Goal: Register for event/course

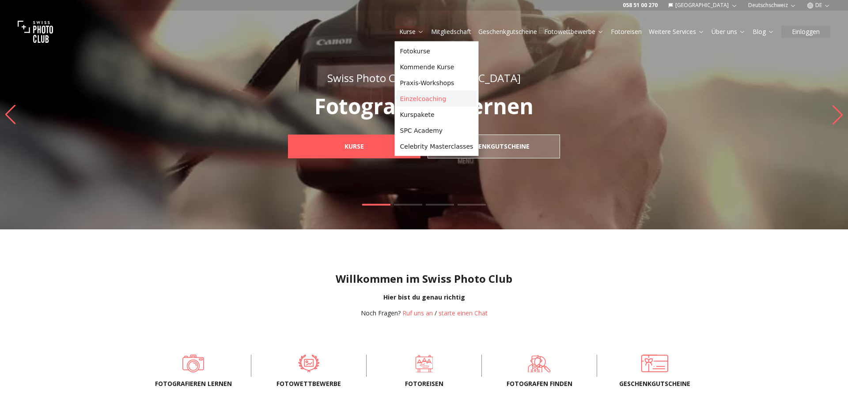
click at [406, 100] on link "Einzelcoaching" at bounding box center [437, 99] width 80 height 16
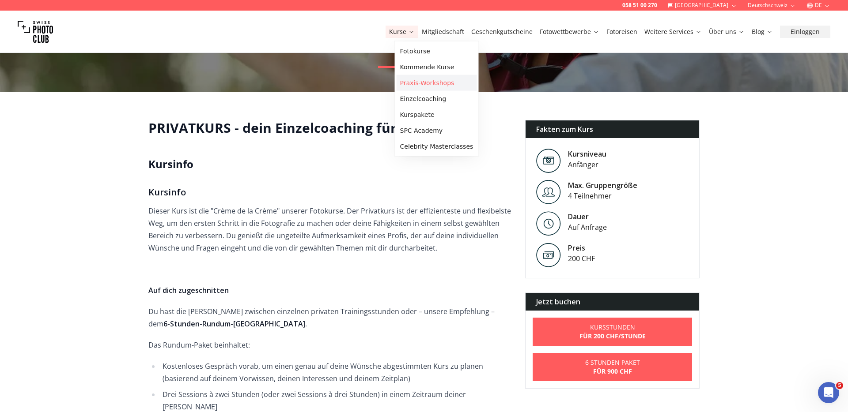
scroll to position [156, 0]
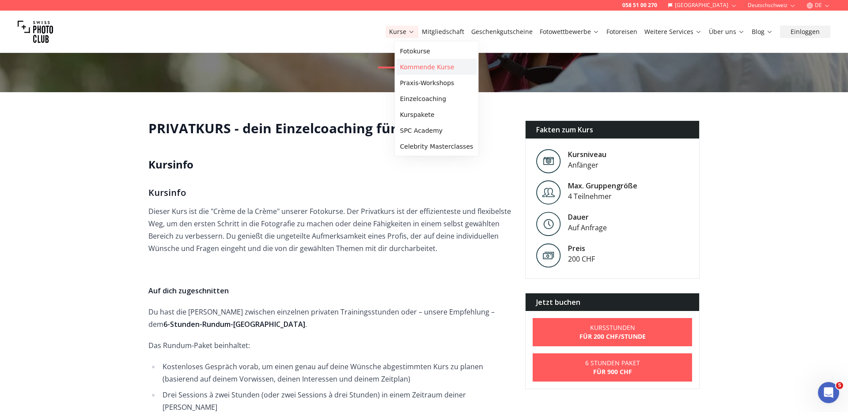
click at [417, 67] on link "Kommende Kurse" at bounding box center [437, 67] width 80 height 16
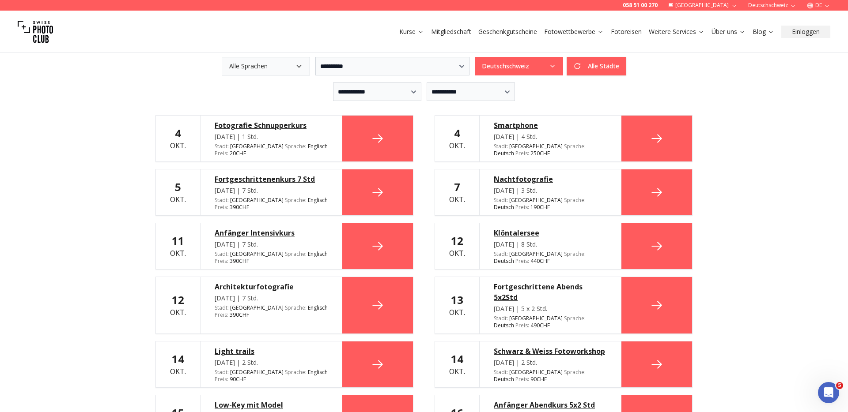
scroll to position [231, 0]
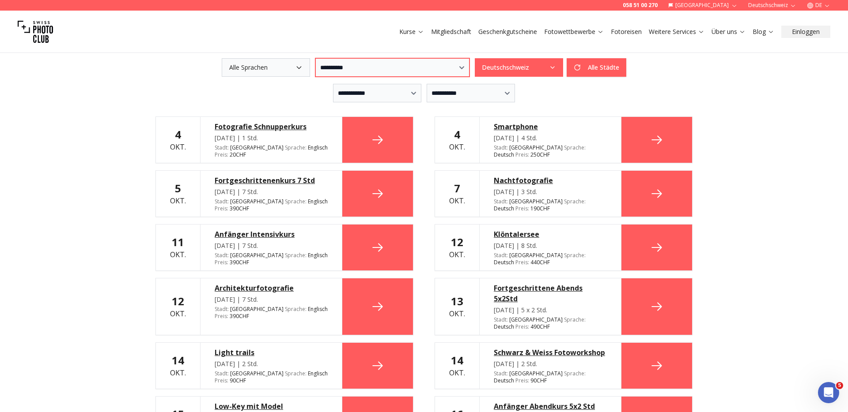
click at [353, 63] on select "**********" at bounding box center [392, 67] width 154 height 19
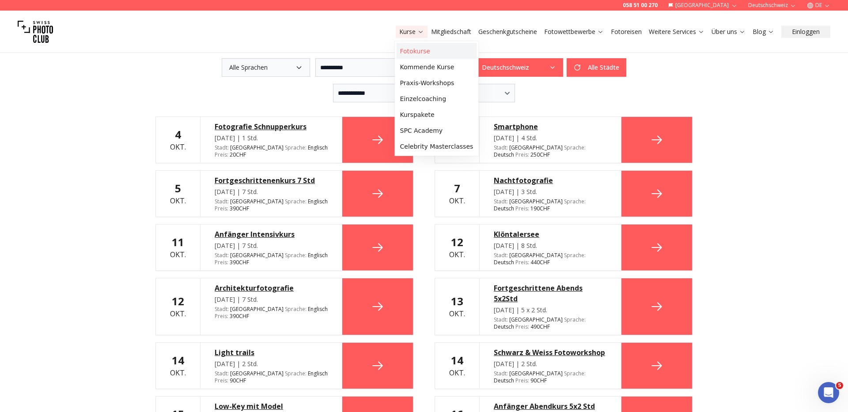
click at [417, 53] on link "Fotokurse" at bounding box center [437, 51] width 80 height 16
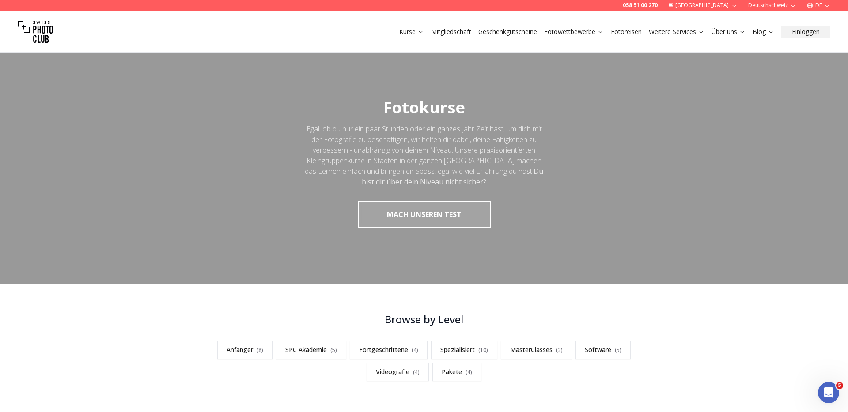
scroll to position [1999, 0]
